Goal: Task Accomplishment & Management: Manage account settings

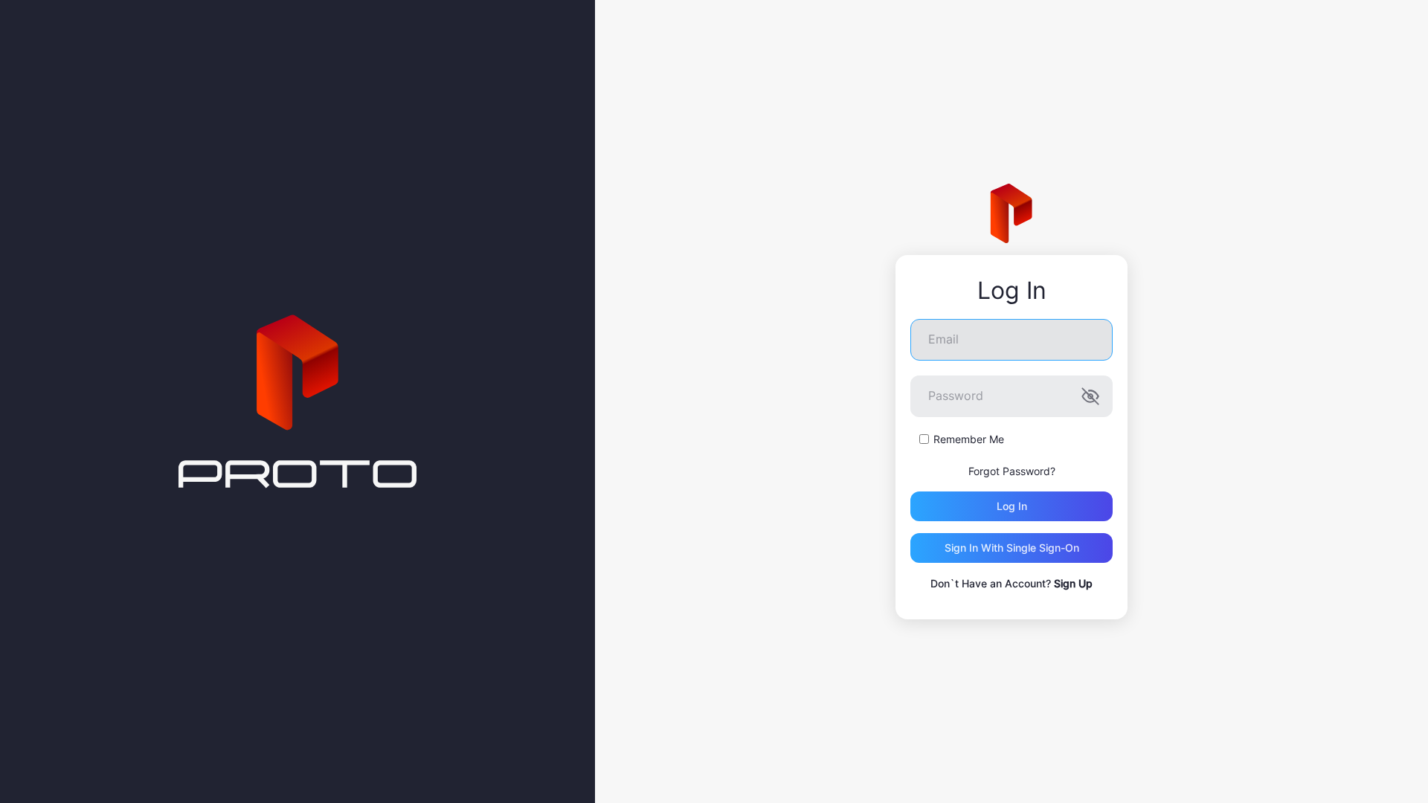
click at [984, 339] on input "Email" at bounding box center [1011, 340] width 202 height 42
type input "**********"
click at [931, 443] on div "Remember Me" at bounding box center [1011, 439] width 202 height 15
click at [935, 443] on label "Remember Me" at bounding box center [968, 439] width 71 height 15
click at [1014, 505] on div "Log in" at bounding box center [1012, 507] width 30 height 12
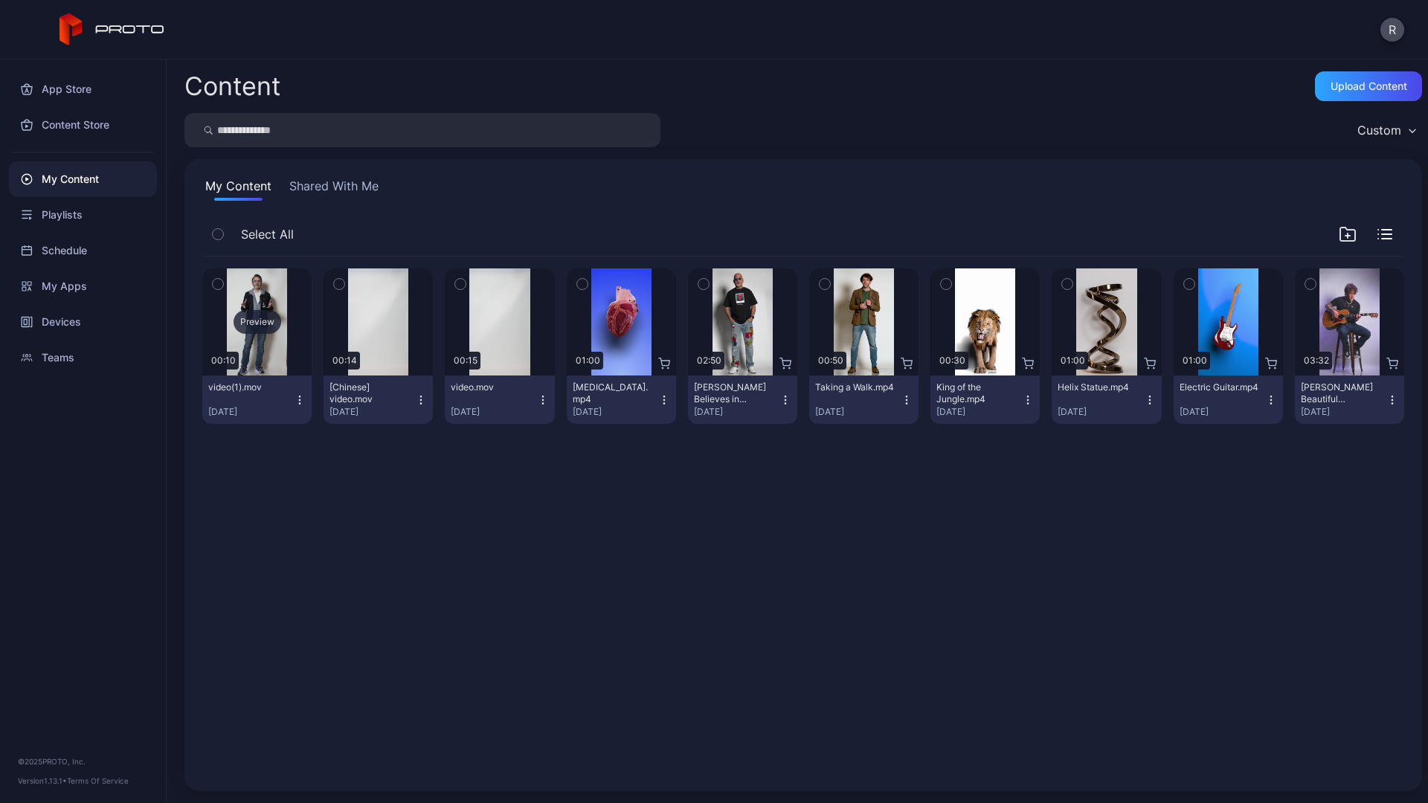
click at [263, 328] on div "Preview" at bounding box center [258, 322] width 48 height 24
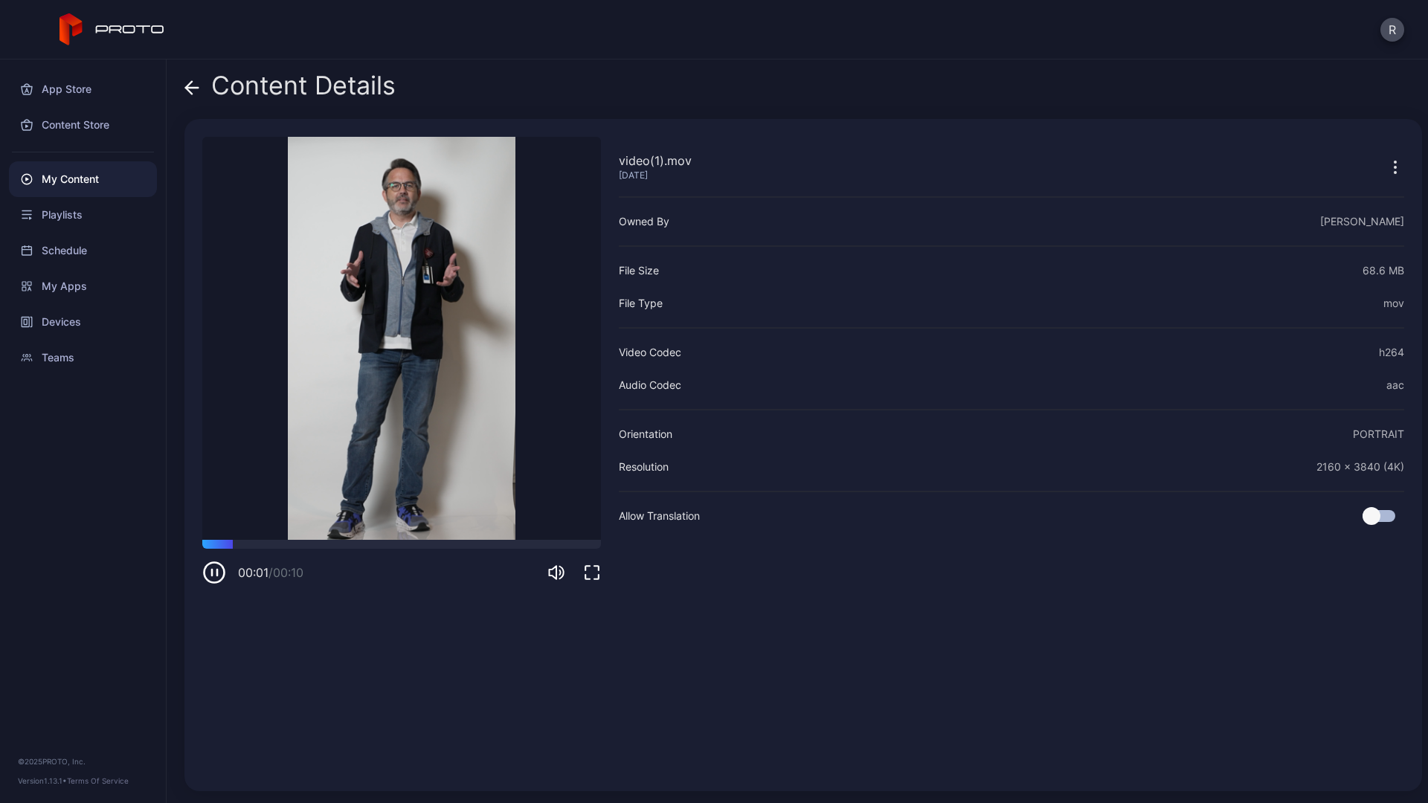
click at [212, 574] on icon "button" at bounding box center [212, 573] width 0 height 6
click at [212, 574] on icon "button" at bounding box center [214, 572] width 7 height 7
click at [261, 549] on div "00:01 / 00:10" at bounding box center [401, 562] width 399 height 45
click at [213, 579] on icon "button" at bounding box center [214, 573] width 24 height 24
click at [197, 83] on icon at bounding box center [191, 87] width 15 height 15
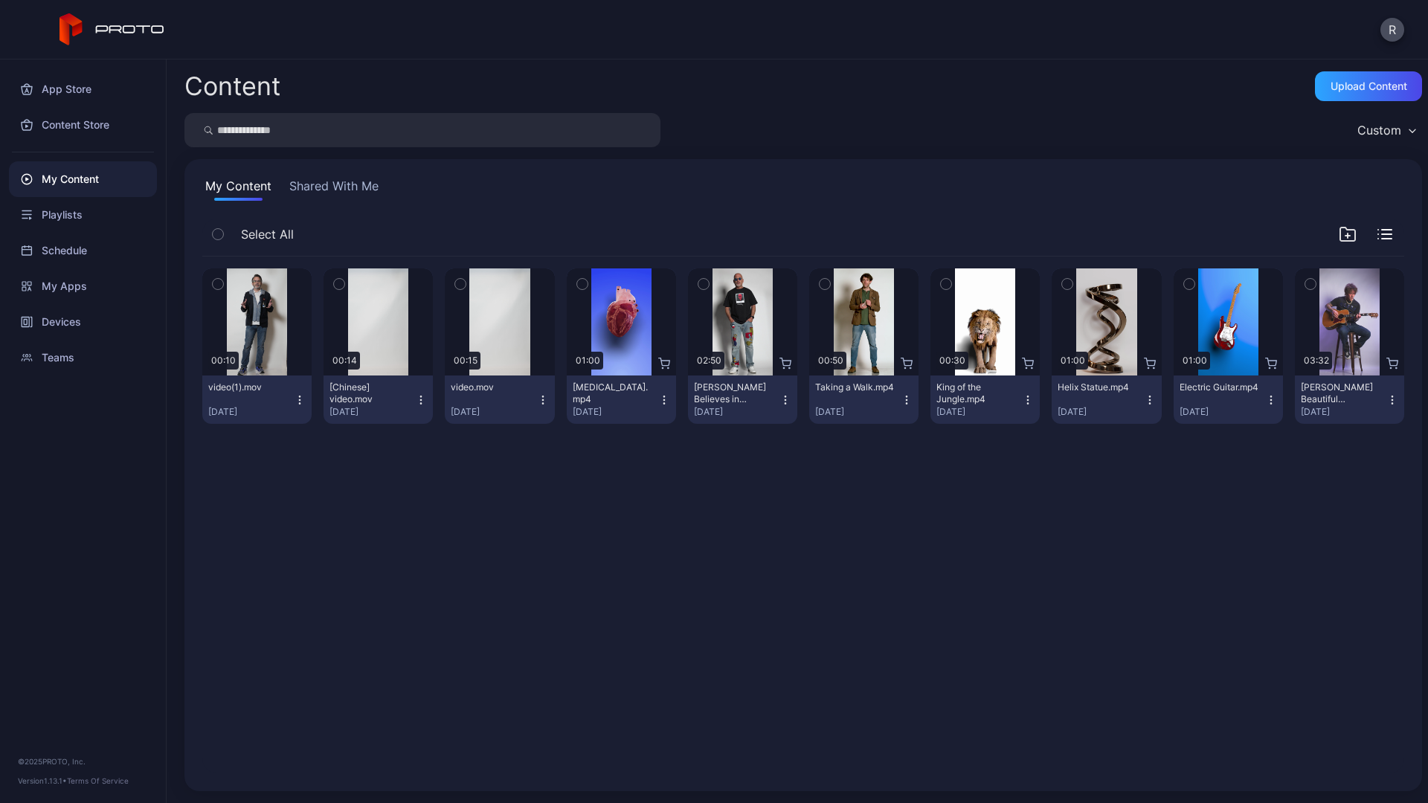
click at [295, 402] on icon "button" at bounding box center [300, 400] width 12 height 12
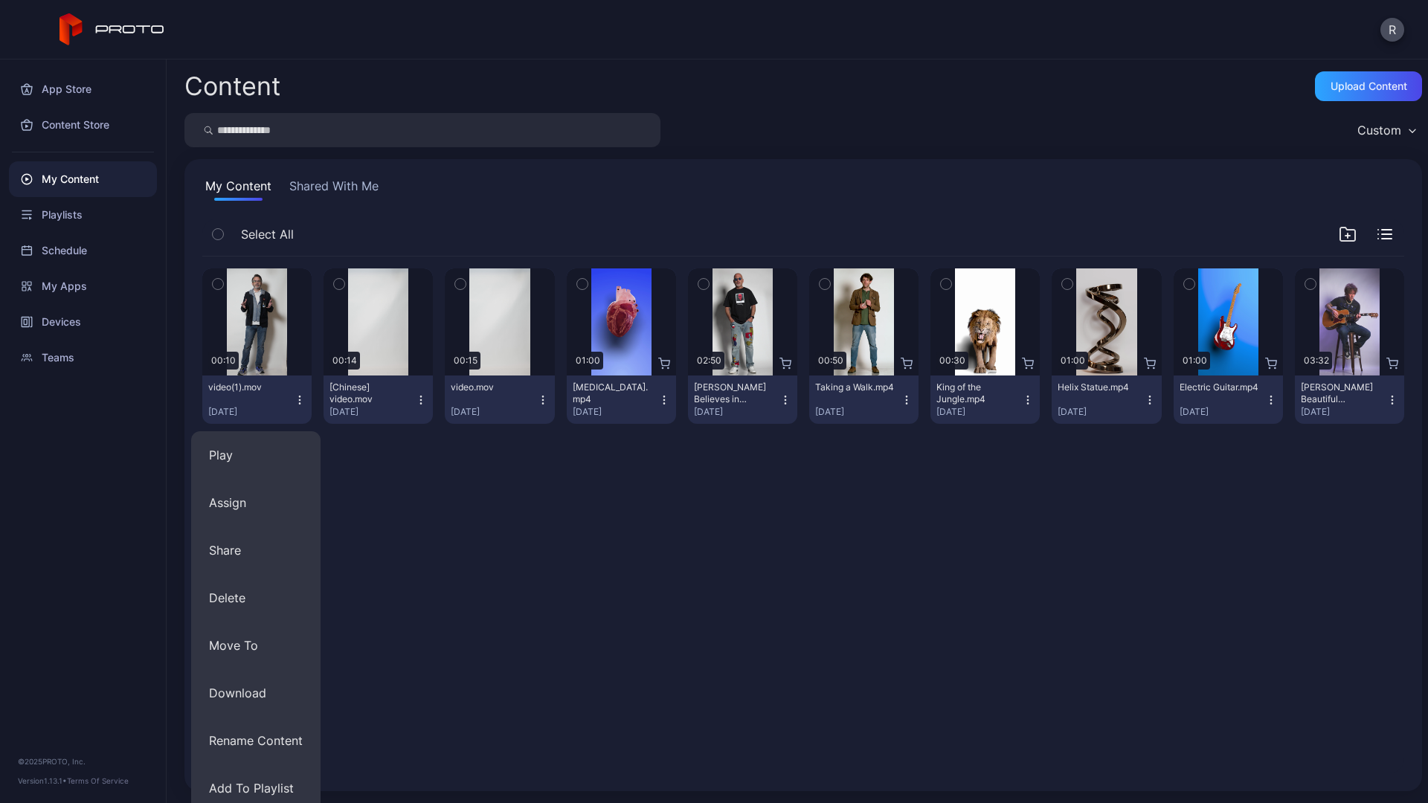
click at [424, 577] on div "Preview 00:10 video(1).mov Sep 30, 2025 Preview 00:14 [Chinese] video.mov Sep 2…" at bounding box center [803, 515] width 1226 height 541
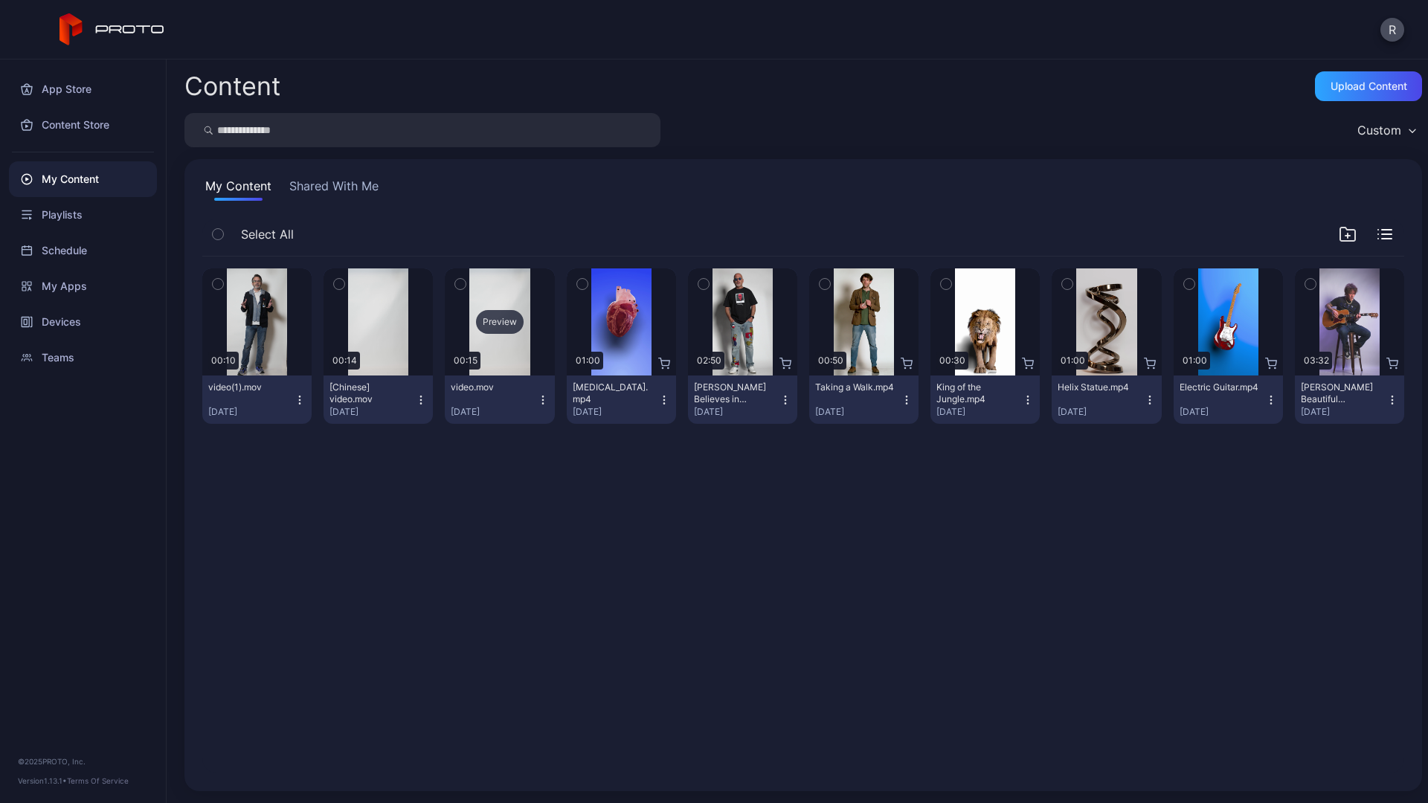
click at [524, 286] on div "Preview" at bounding box center [499, 321] width 109 height 107
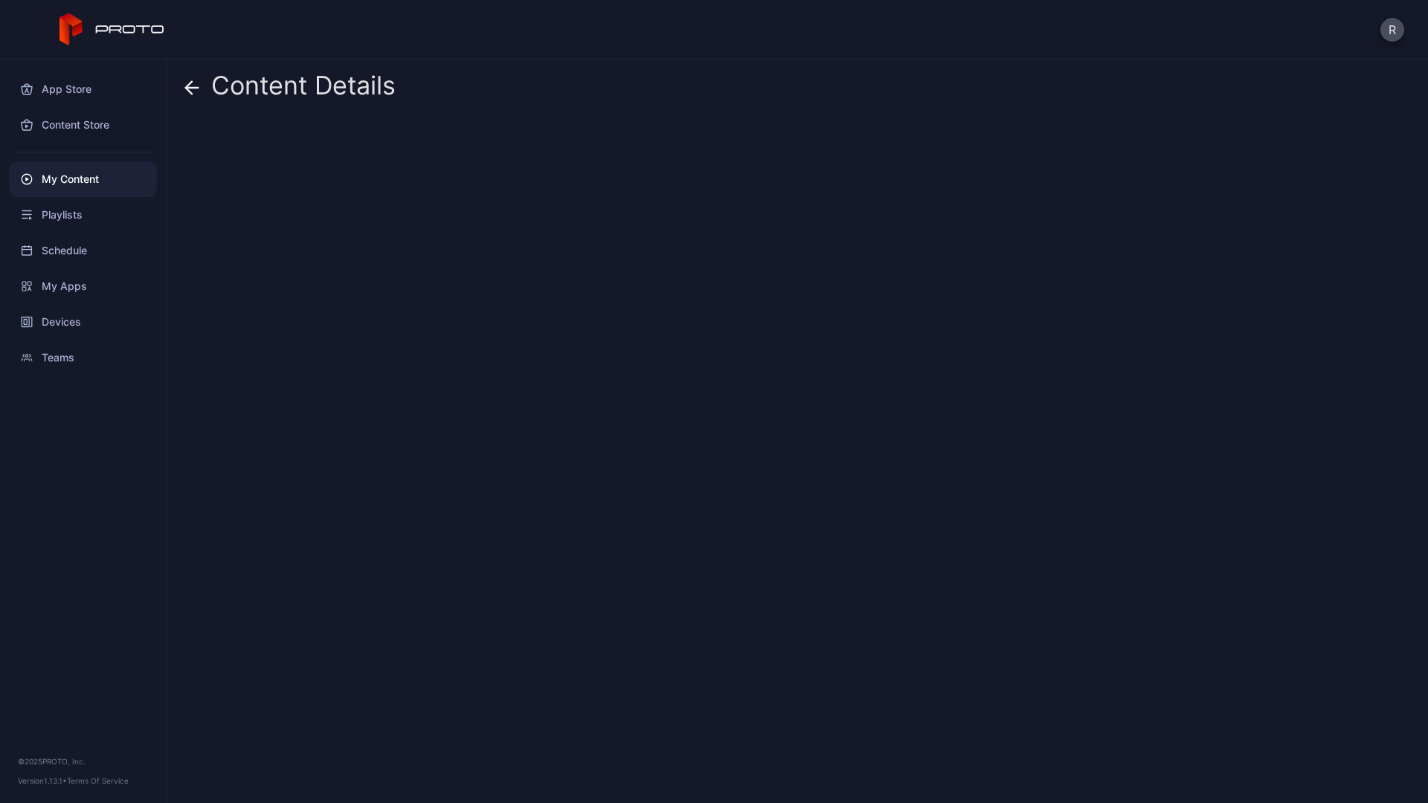
click at [187, 93] on icon at bounding box center [191, 87] width 15 height 15
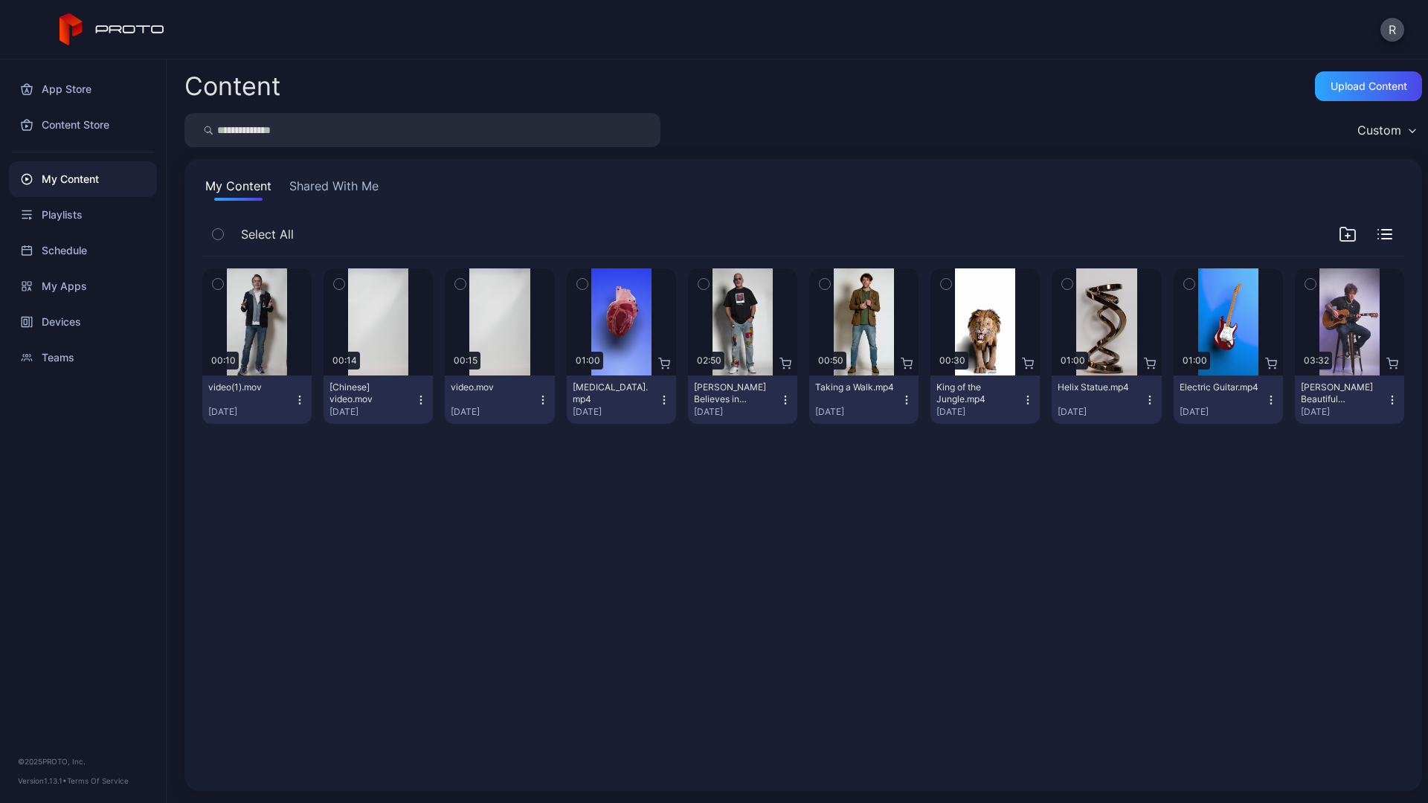
click at [294, 396] on icon "button" at bounding box center [300, 400] width 12 height 12
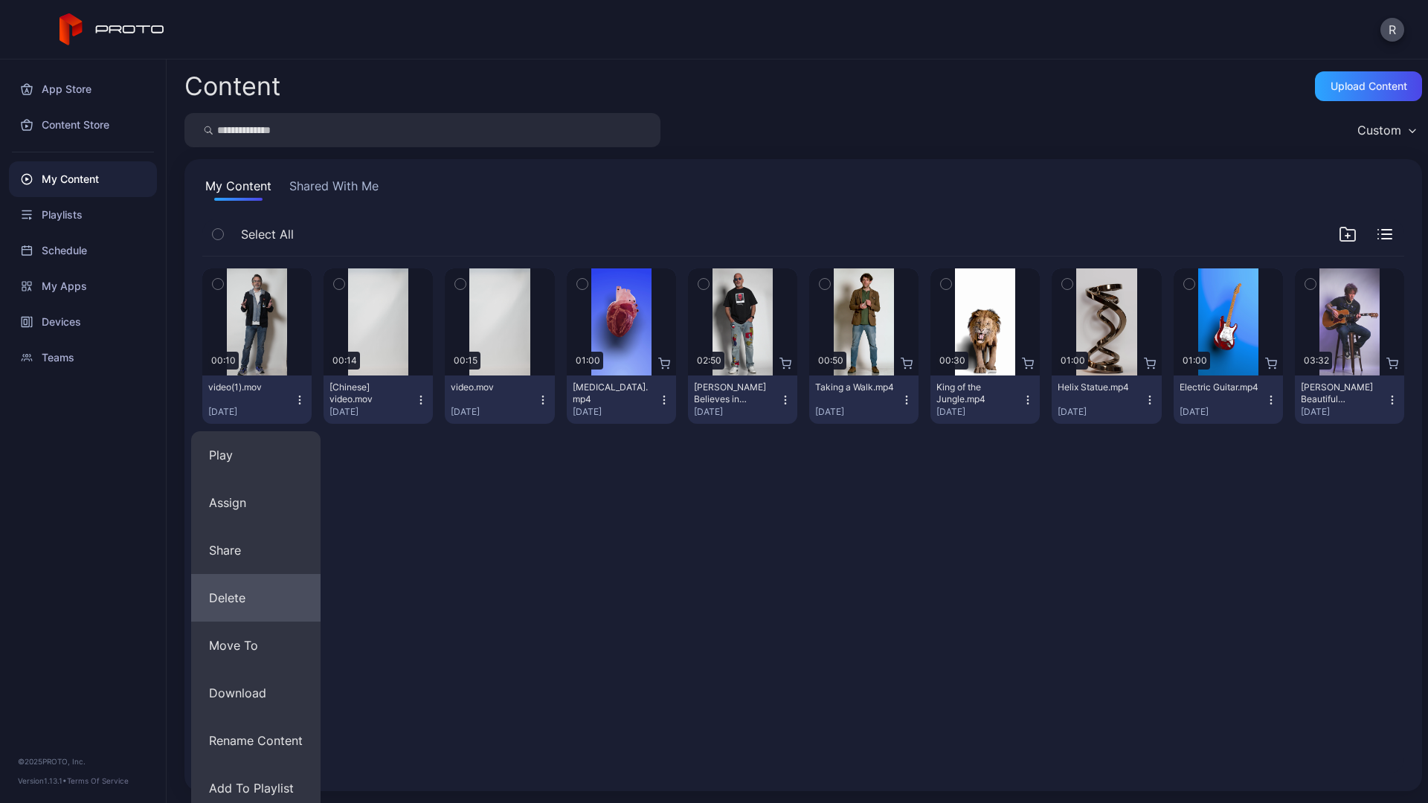
scroll to position [9, 0]
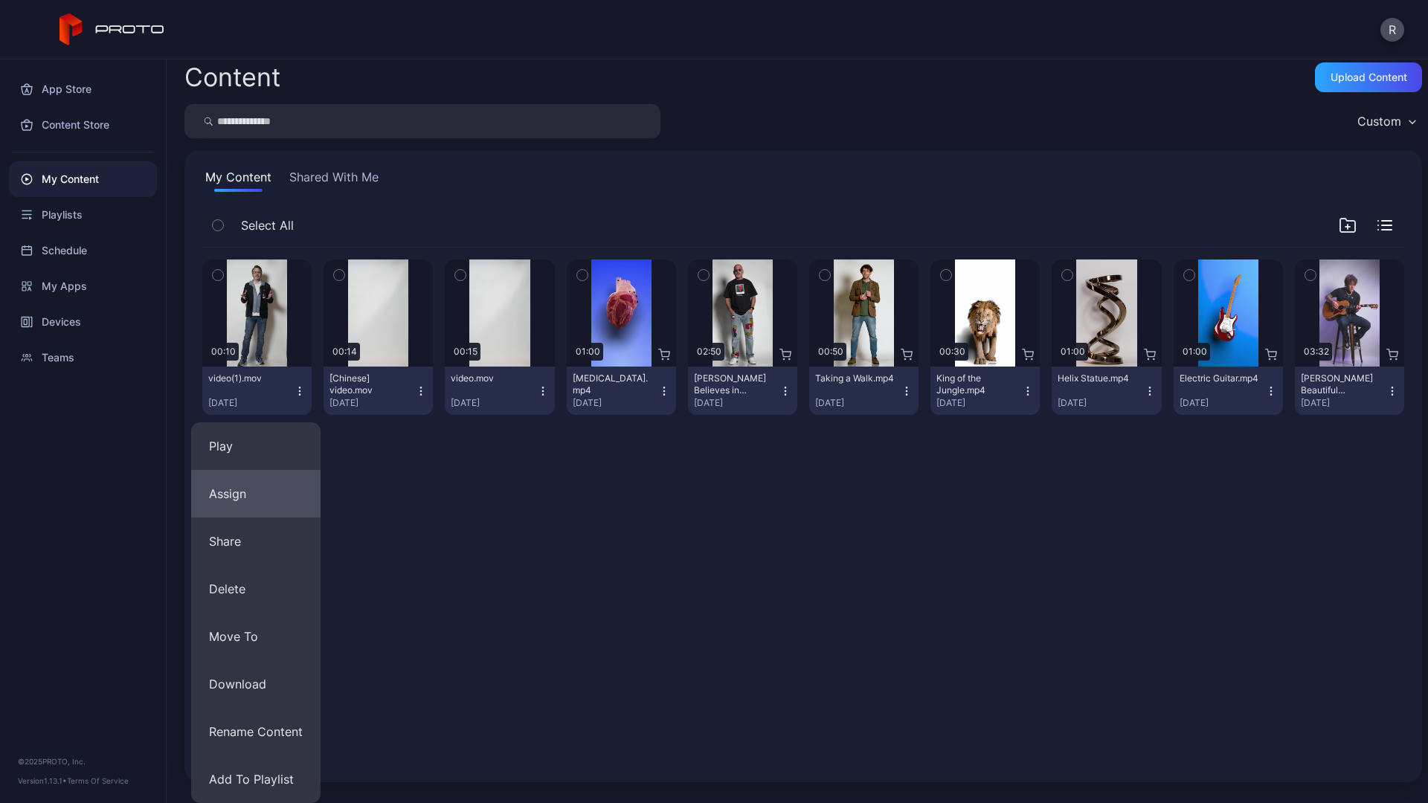
click at [239, 507] on button "Assign" at bounding box center [255, 494] width 129 height 48
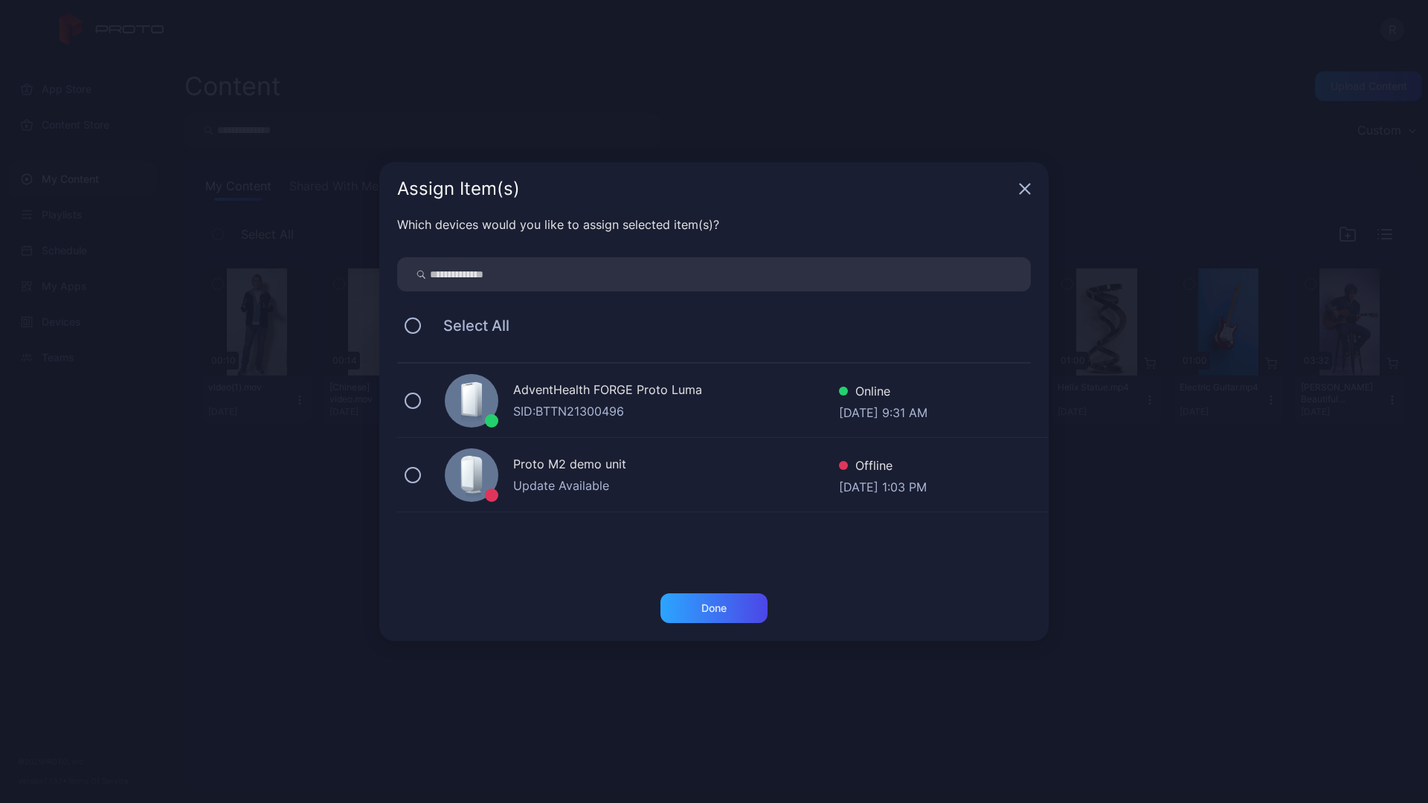
click at [404, 405] on div "AdventHealth FORGE Proto Luma SID: BTTN21300496 Online Sep 30, 2025 at 9:31 AM" at bounding box center [722, 401] width 651 height 74
click at [711, 611] on div "Done" at bounding box center [713, 608] width 25 height 12
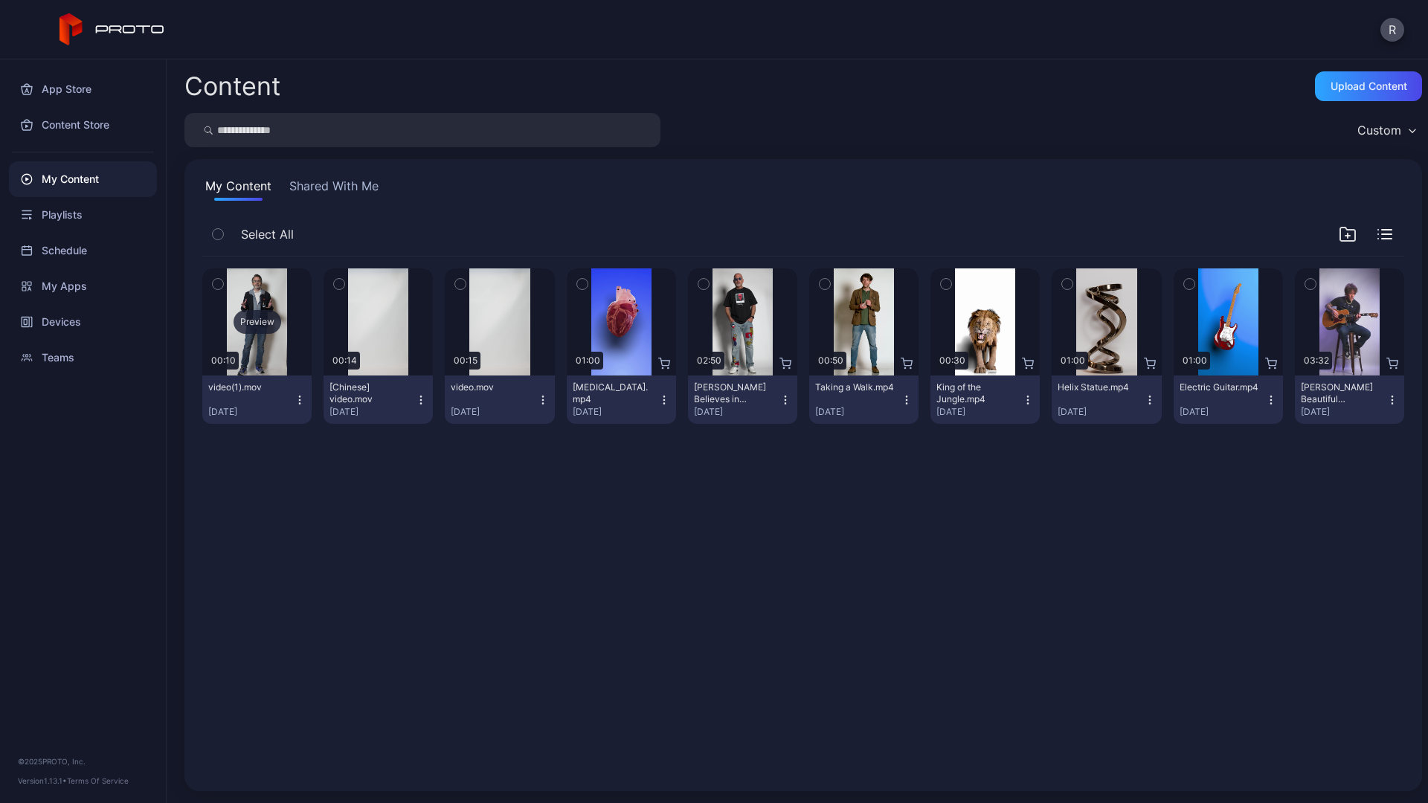
click at [263, 303] on div "Preview" at bounding box center [256, 321] width 109 height 107
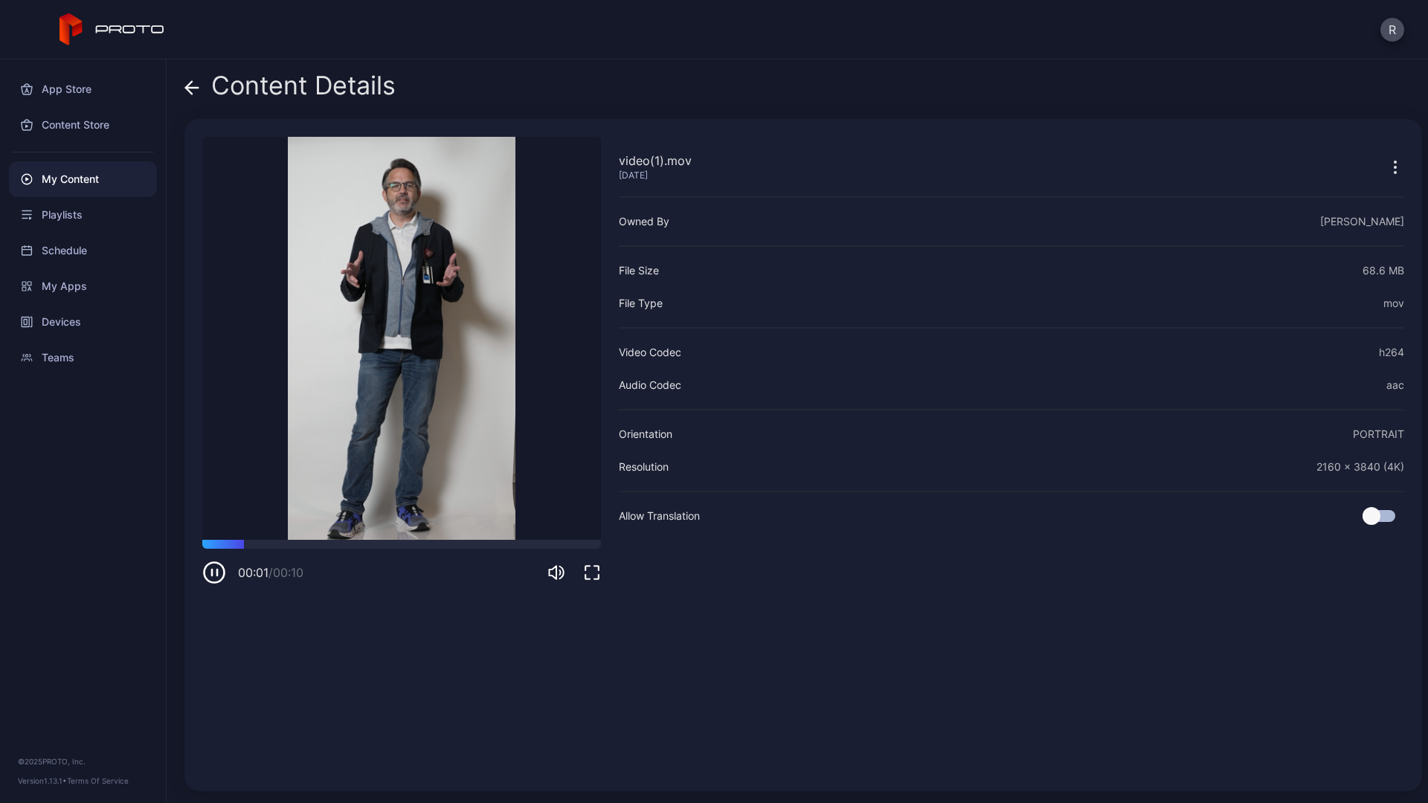
click at [1394, 172] on icon "button" at bounding box center [1394, 172] width 1 height 1
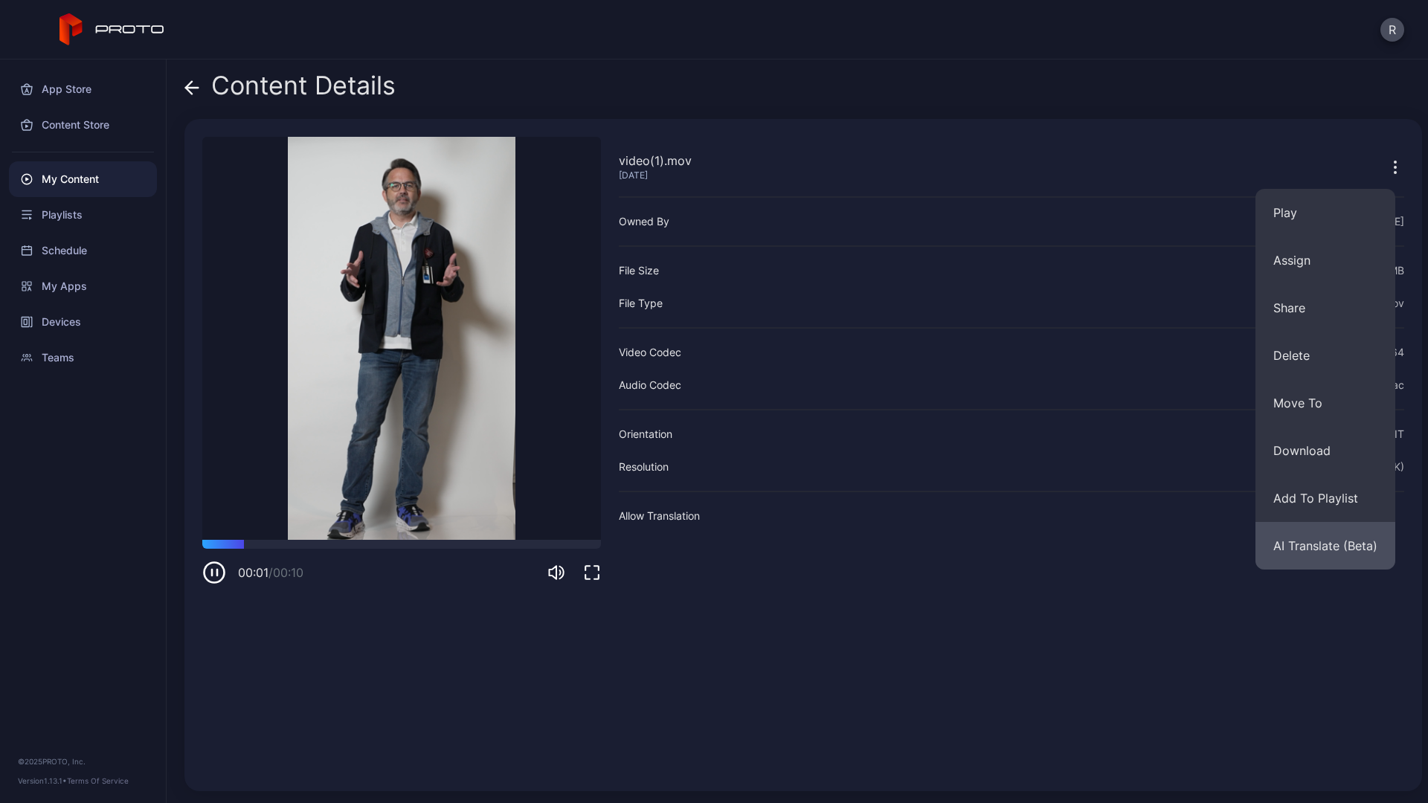
click at [1328, 534] on button "AI Translate (Beta)" at bounding box center [1325, 546] width 140 height 48
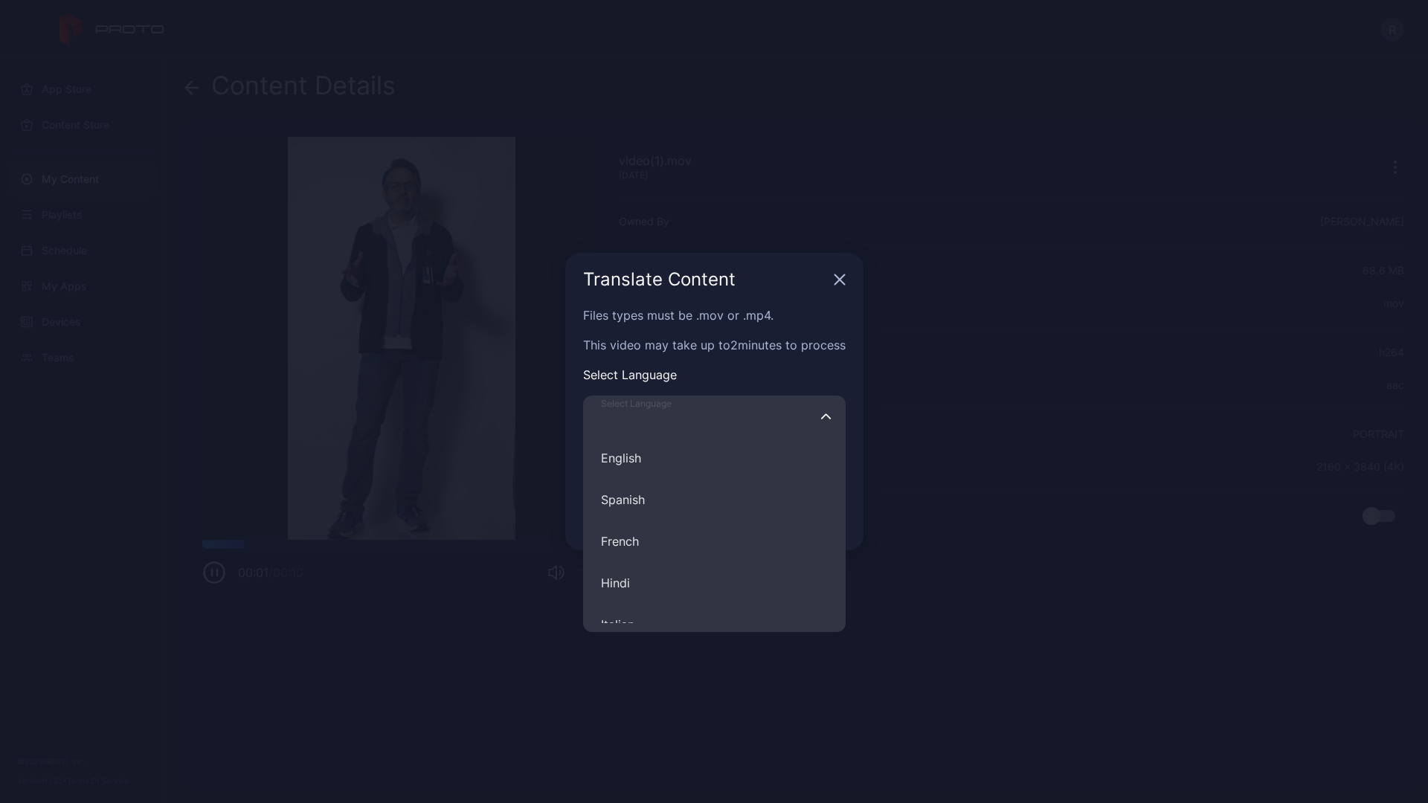
click at [790, 437] on input "Select Language English Spanish French Hindi Italian German Polish Portuguese C…" at bounding box center [714, 417] width 263 height 42
click at [664, 490] on button "Chinese" at bounding box center [714, 494] width 263 height 42
type input "*******"
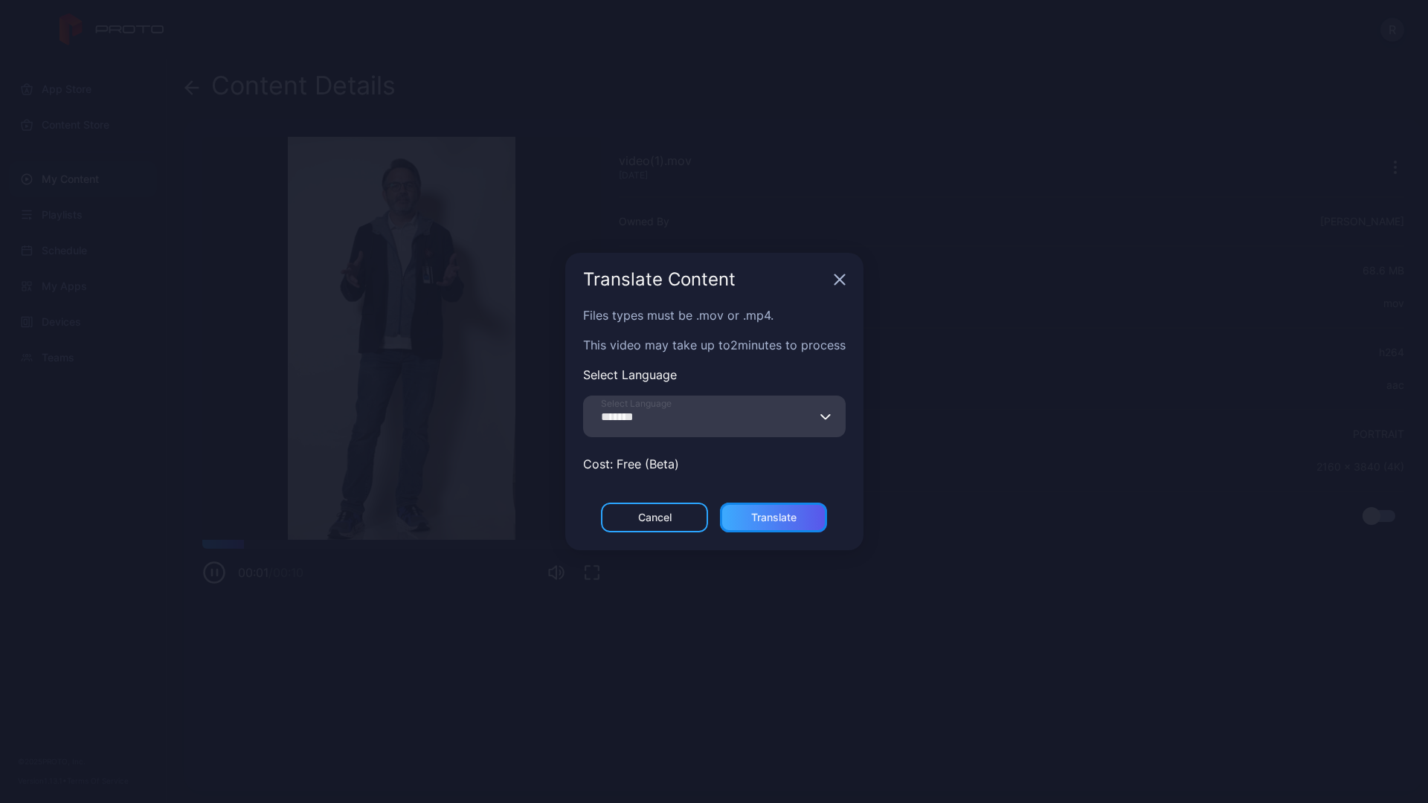
click at [779, 518] on div "Translate" at bounding box center [773, 518] width 45 height 12
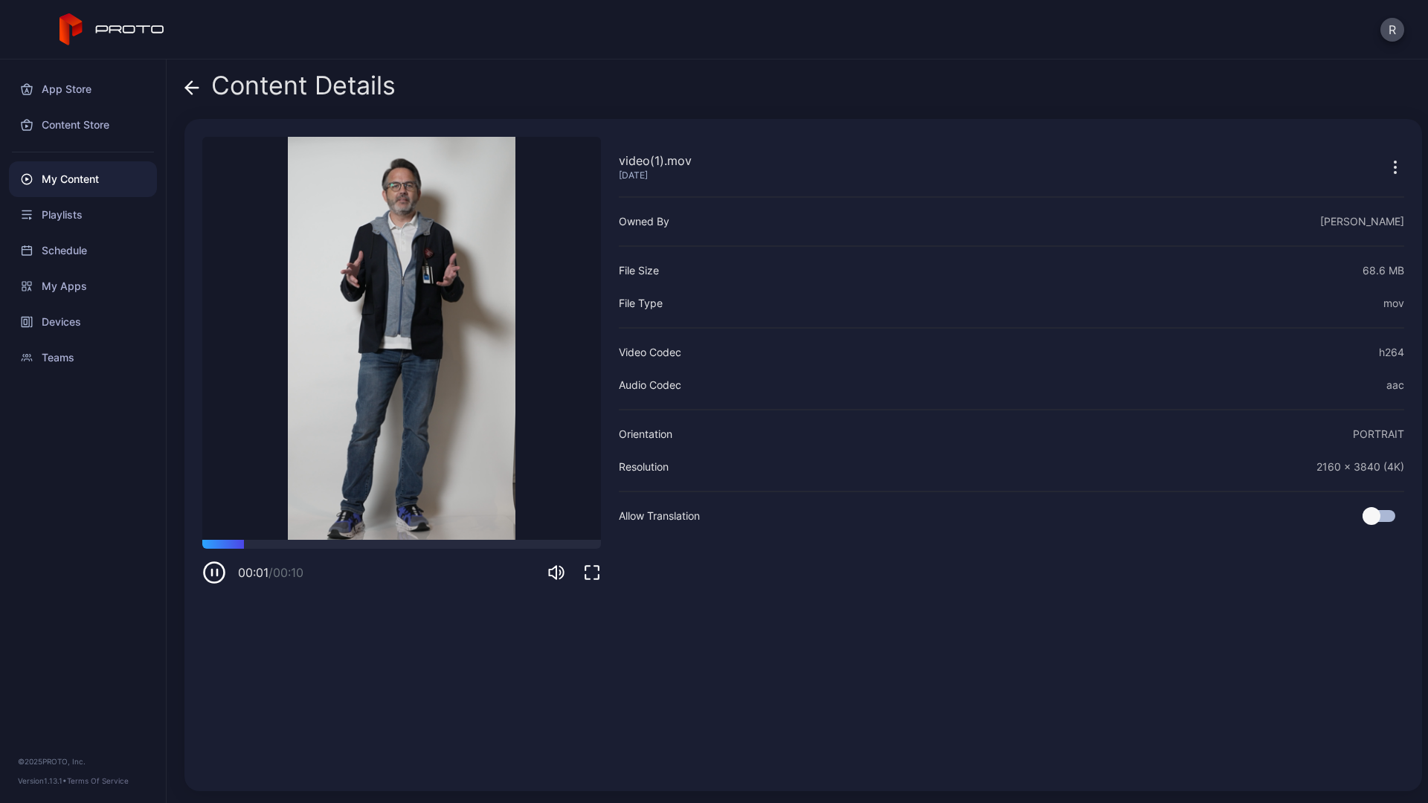
click at [187, 89] on icon at bounding box center [189, 87] width 6 height 13
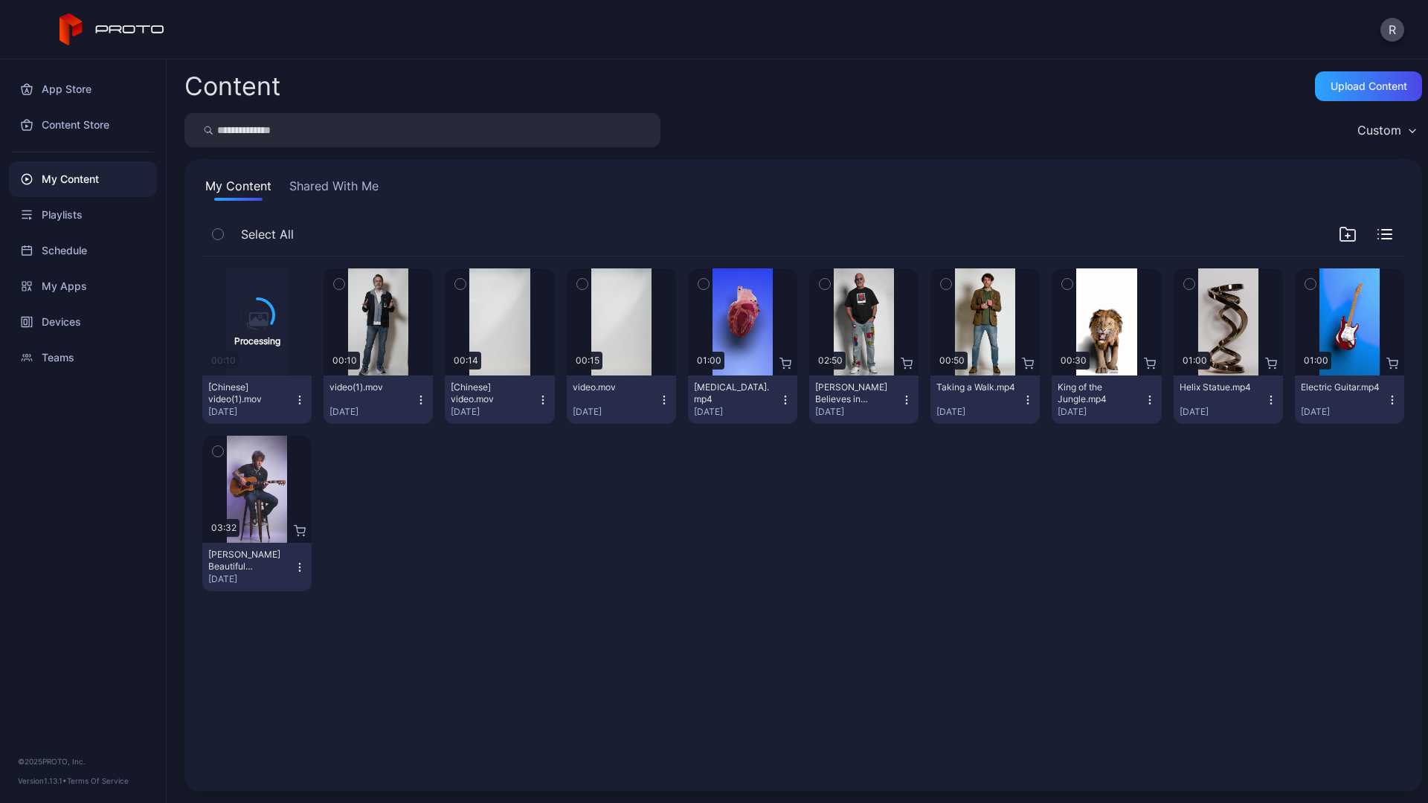
click at [300, 403] on icon "button" at bounding box center [300, 400] width 12 height 12
click at [414, 539] on div at bounding box center [378, 513] width 109 height 155
click at [416, 403] on icon "button" at bounding box center [421, 400] width 12 height 12
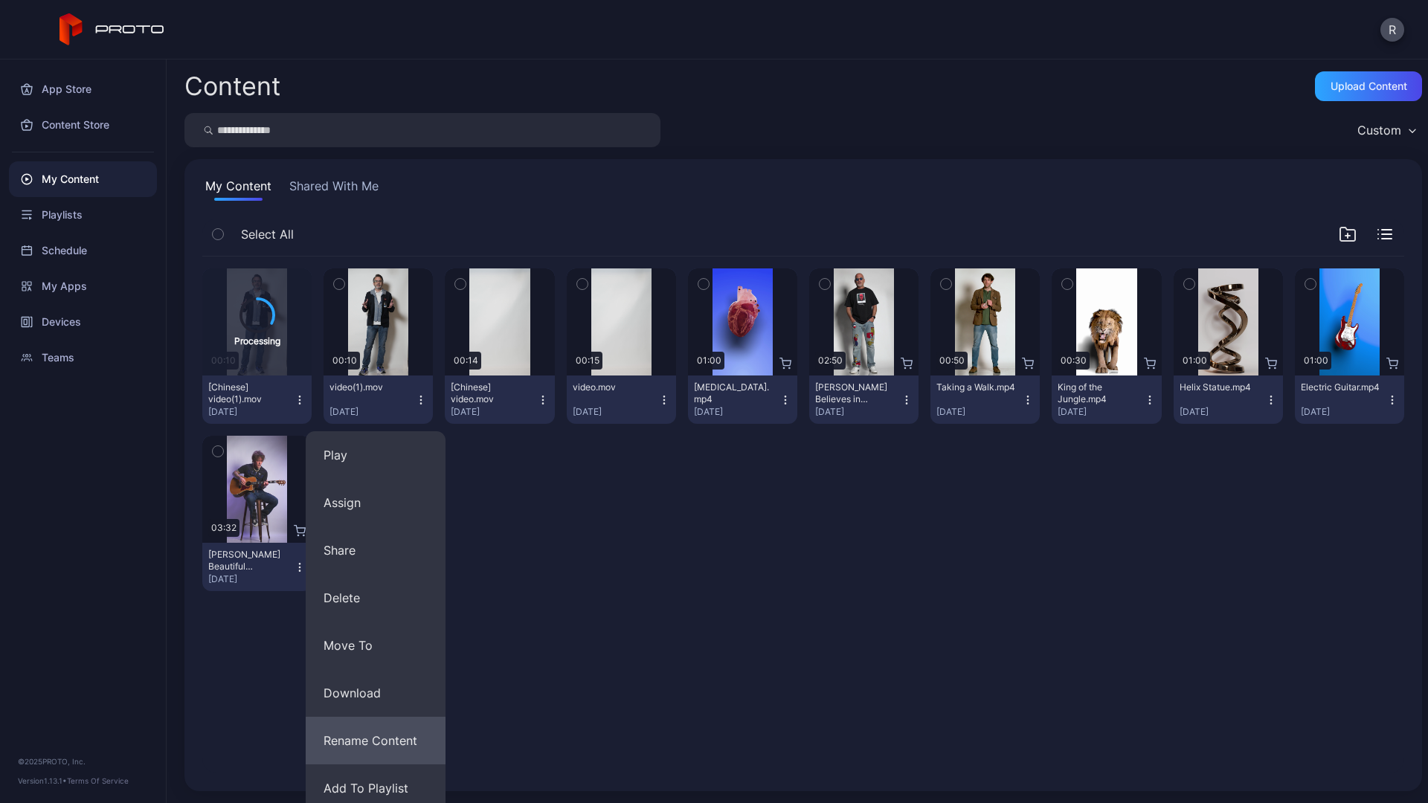
click at [367, 743] on button "Rename Content" at bounding box center [376, 741] width 140 height 48
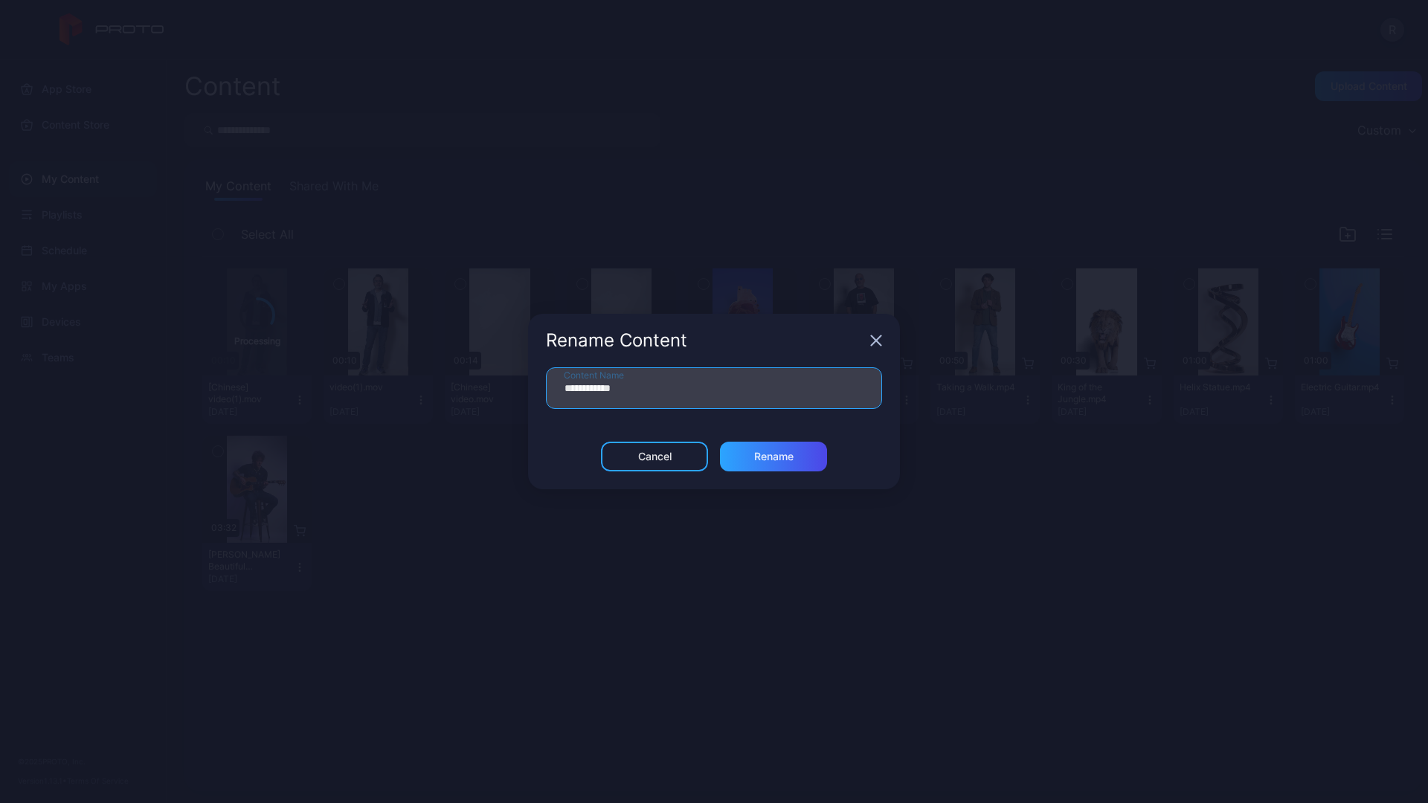
click at [652, 397] on input "**********" at bounding box center [714, 388] width 336 height 42
type input "**********"
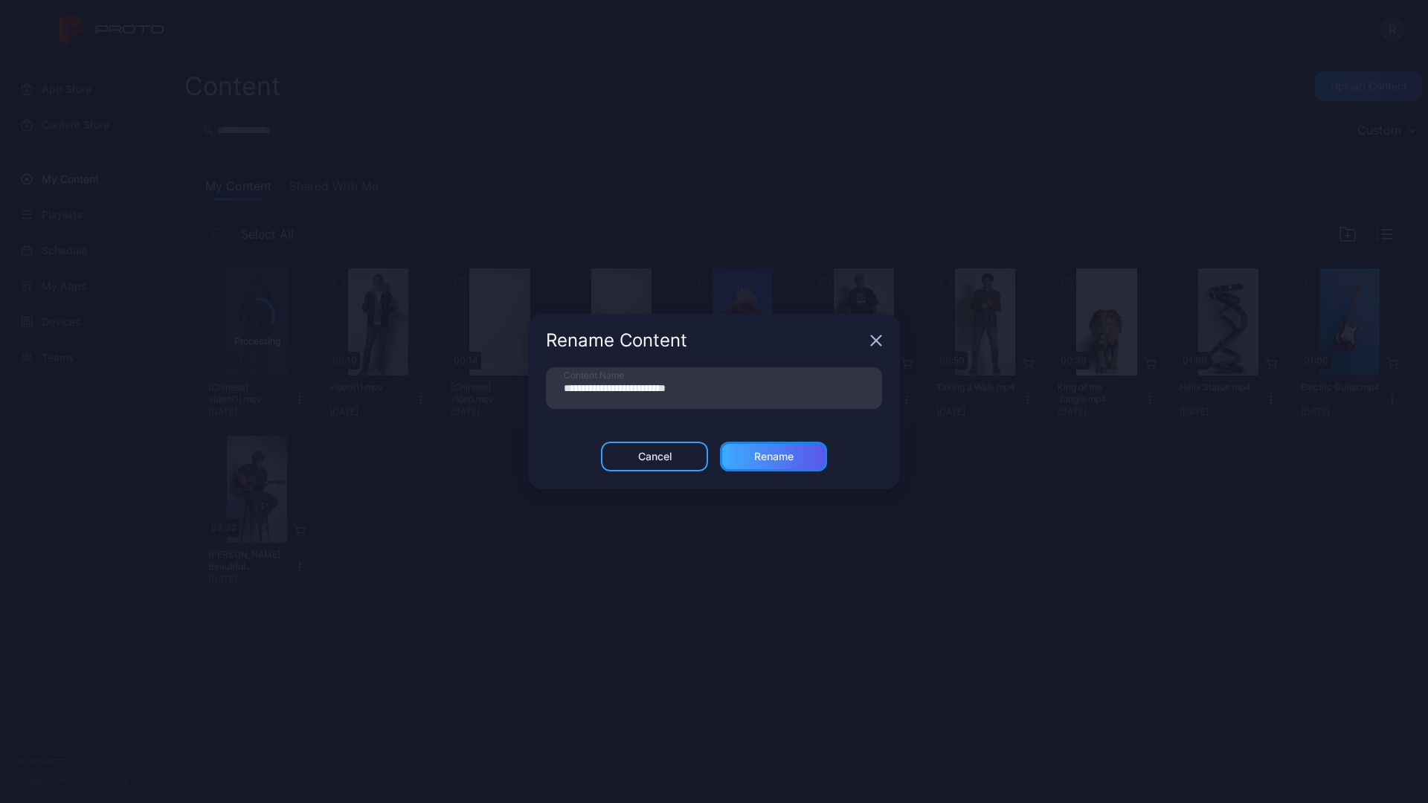
click at [754, 459] on div "Rename" at bounding box center [773, 457] width 39 height 12
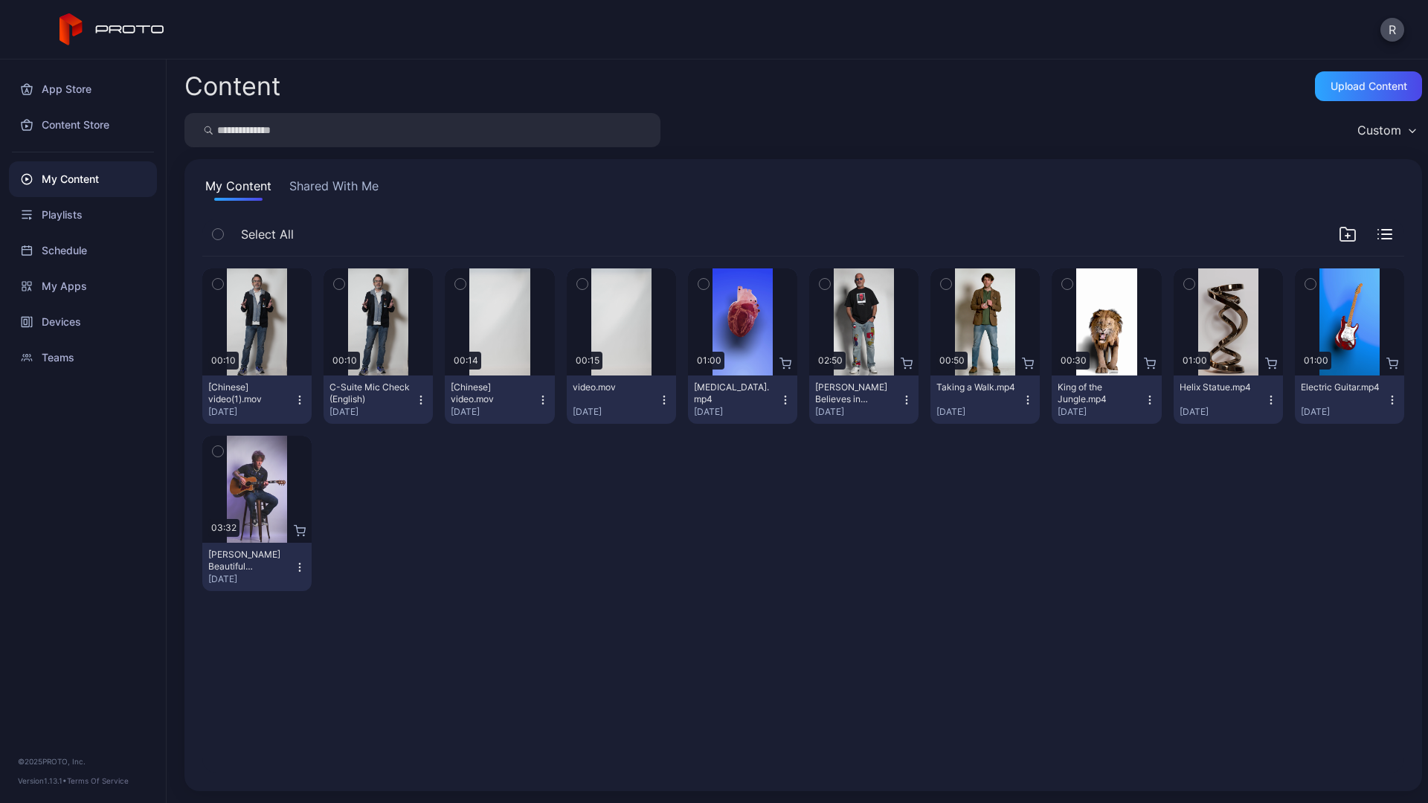
click at [299, 396] on icon "button" at bounding box center [300, 400] width 12 height 12
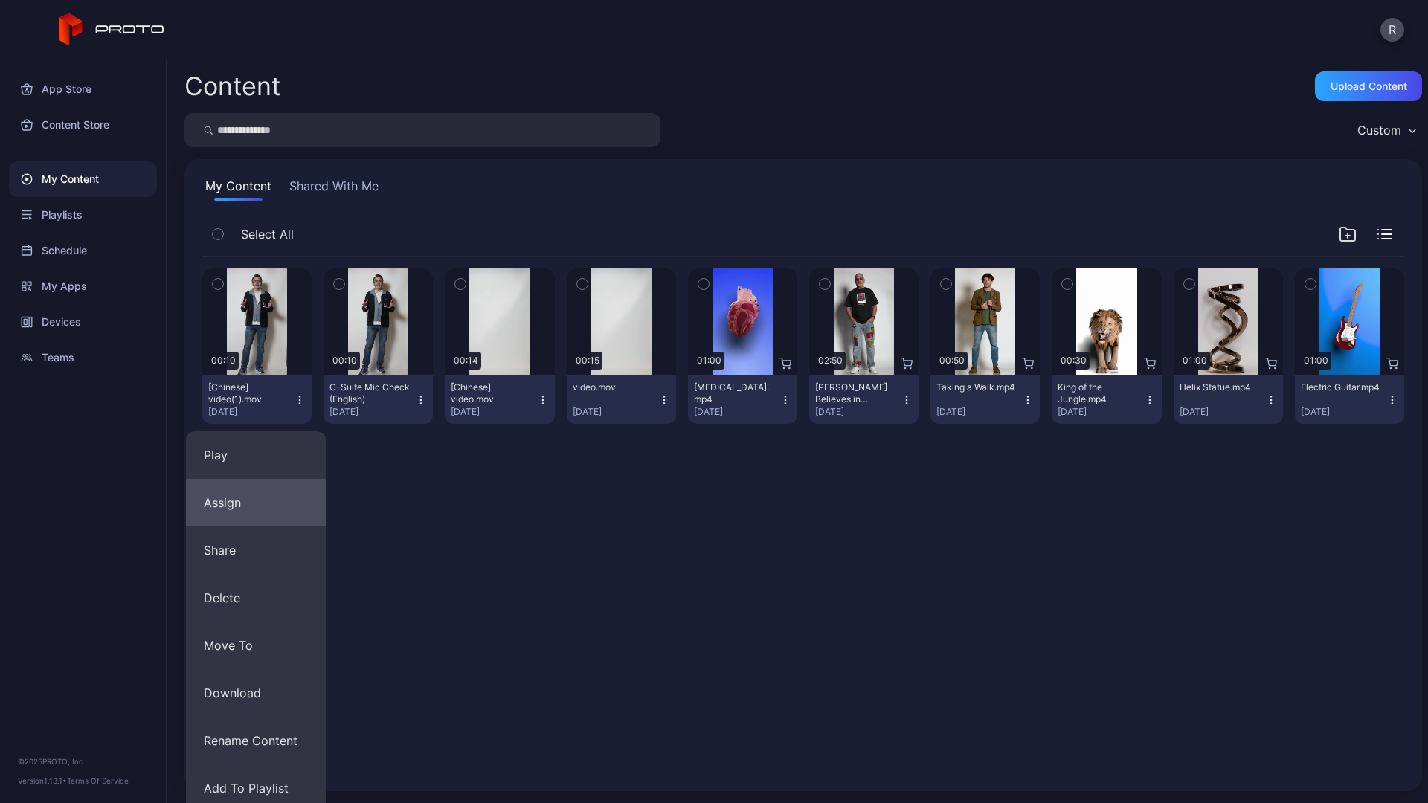
click at [245, 501] on button "Assign" at bounding box center [256, 503] width 140 height 48
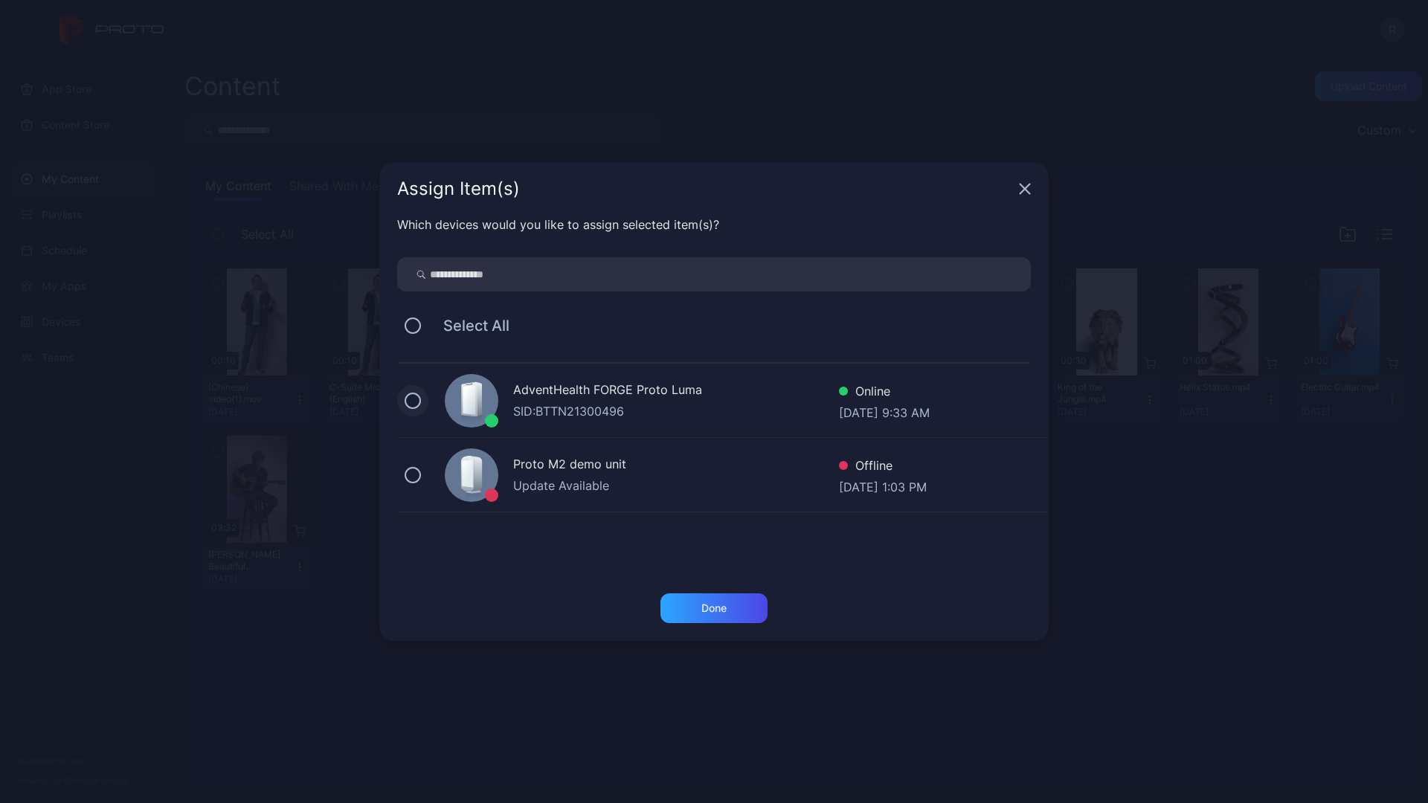
click at [418, 398] on button at bounding box center [413, 401] width 16 height 16
click at [709, 608] on div "Done" at bounding box center [713, 608] width 25 height 12
click at [721, 617] on button "Done" at bounding box center [713, 608] width 107 height 30
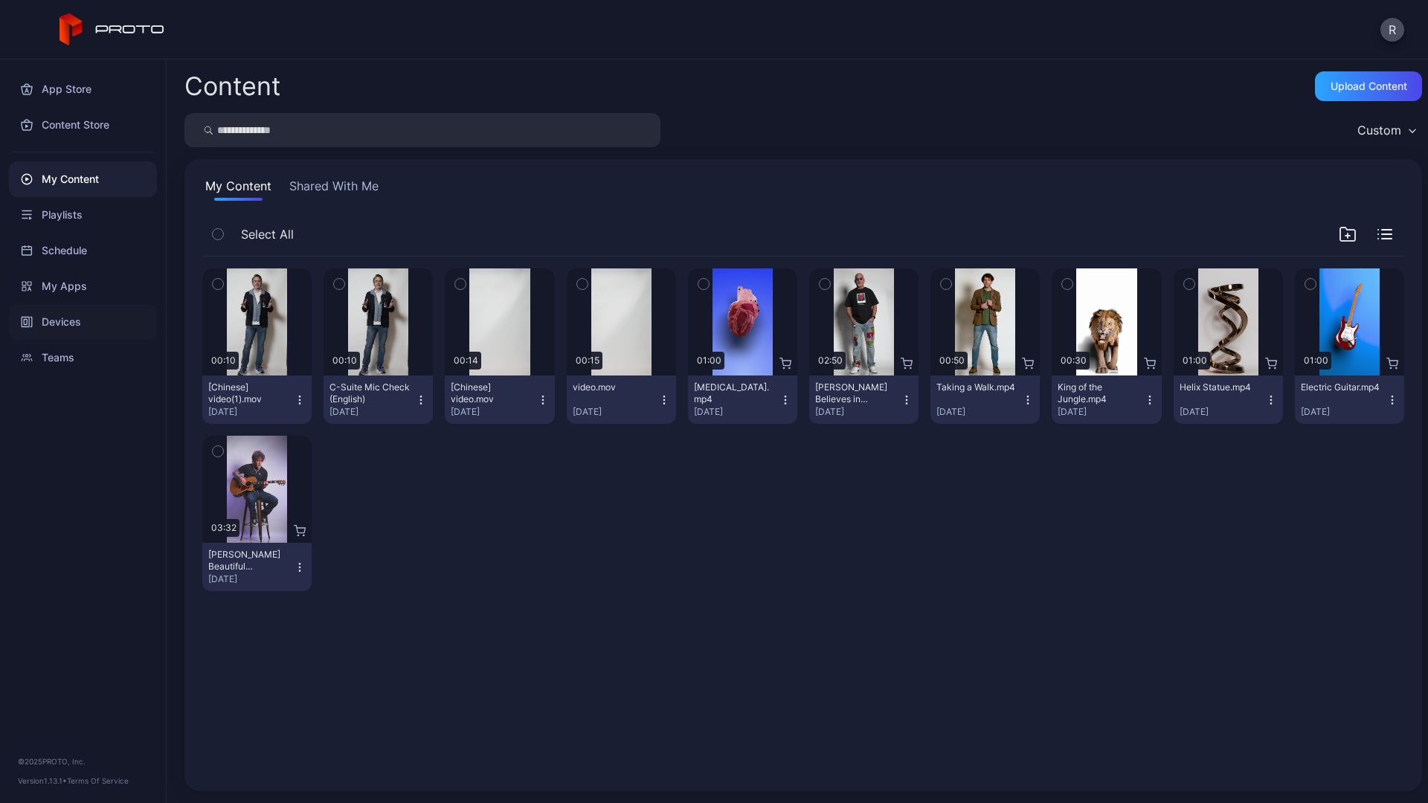
click at [81, 306] on div "Devices" at bounding box center [83, 322] width 148 height 36
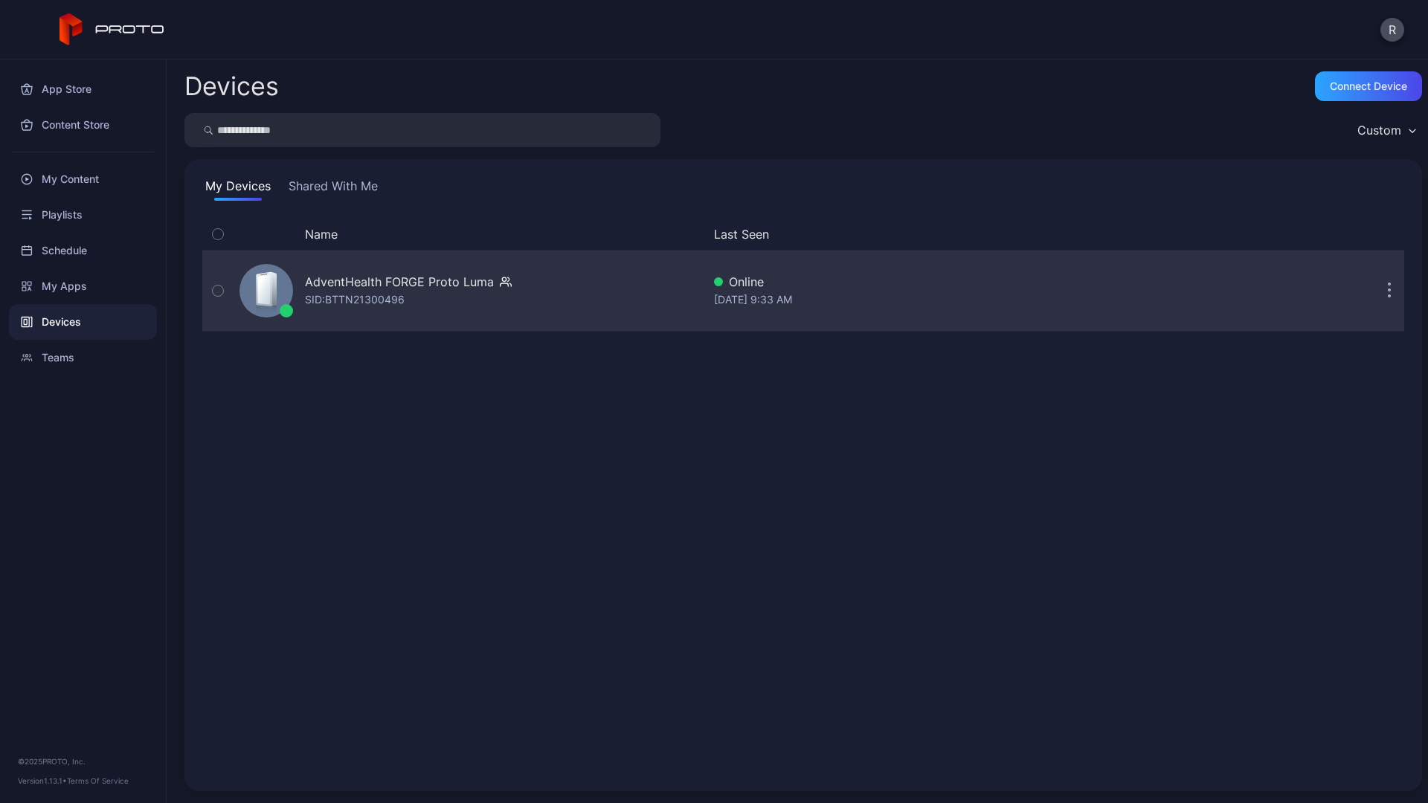
click at [1388, 288] on icon "button" at bounding box center [1390, 291] width 4 height 17
click at [440, 288] on div "AdventHealth FORGE Proto Luma" at bounding box center [399, 282] width 189 height 18
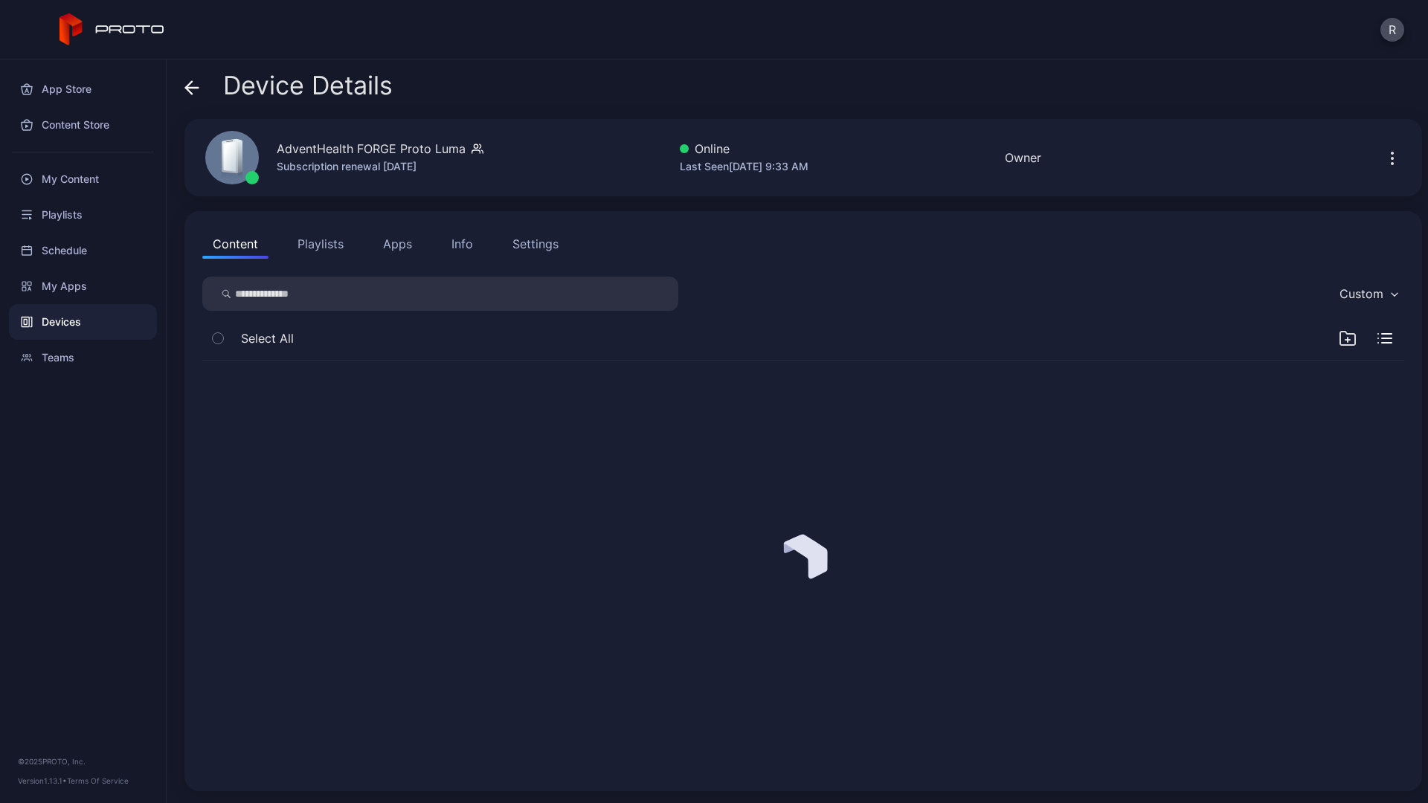
click at [458, 249] on div "Info" at bounding box center [462, 244] width 22 height 18
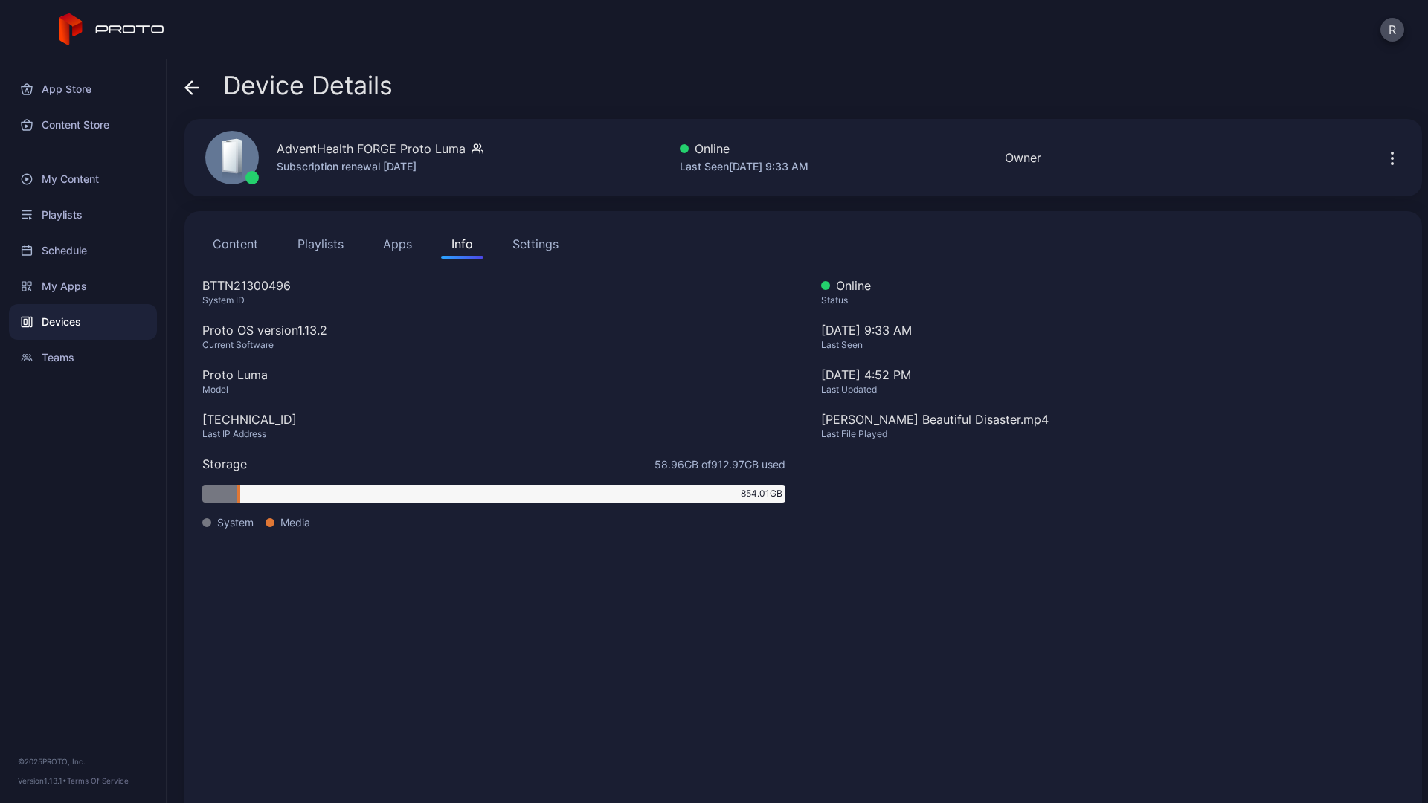
click at [513, 253] on button "Settings" at bounding box center [535, 244] width 67 height 30
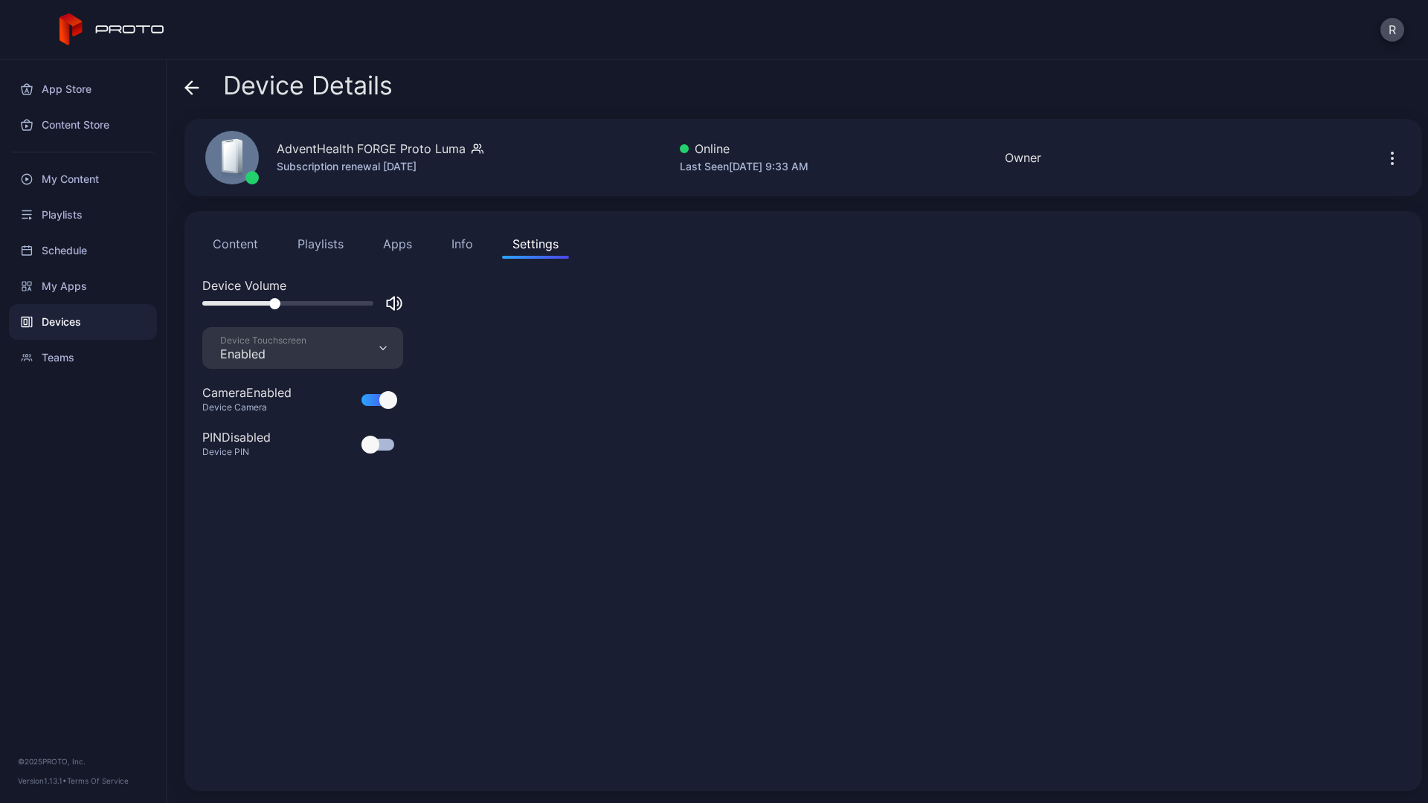
click at [382, 244] on button "Apps" at bounding box center [398, 244] width 50 height 30
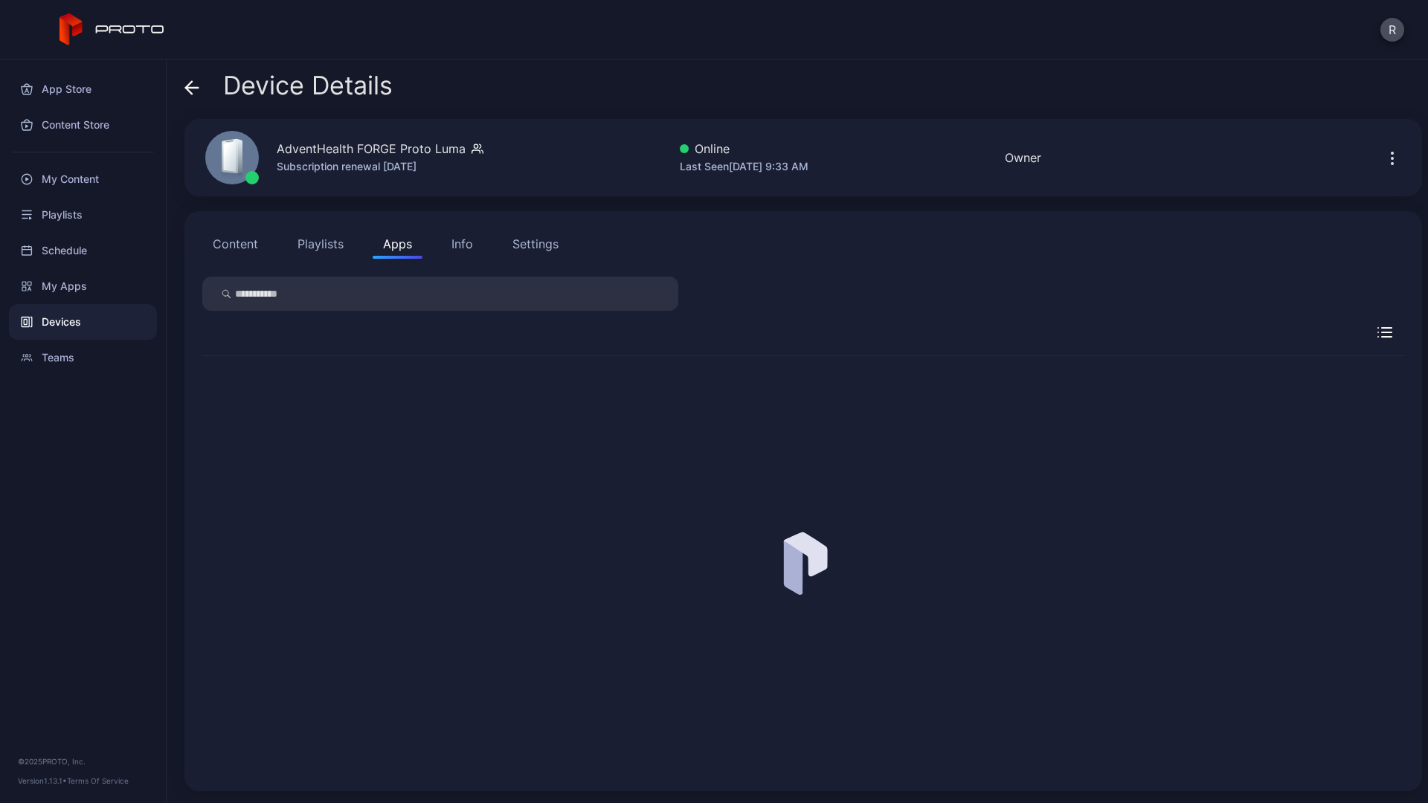
click at [324, 243] on button "Playlists" at bounding box center [320, 244] width 67 height 30
click at [242, 245] on button "Content" at bounding box center [235, 244] width 66 height 30
